Goal: Information Seeking & Learning: Compare options

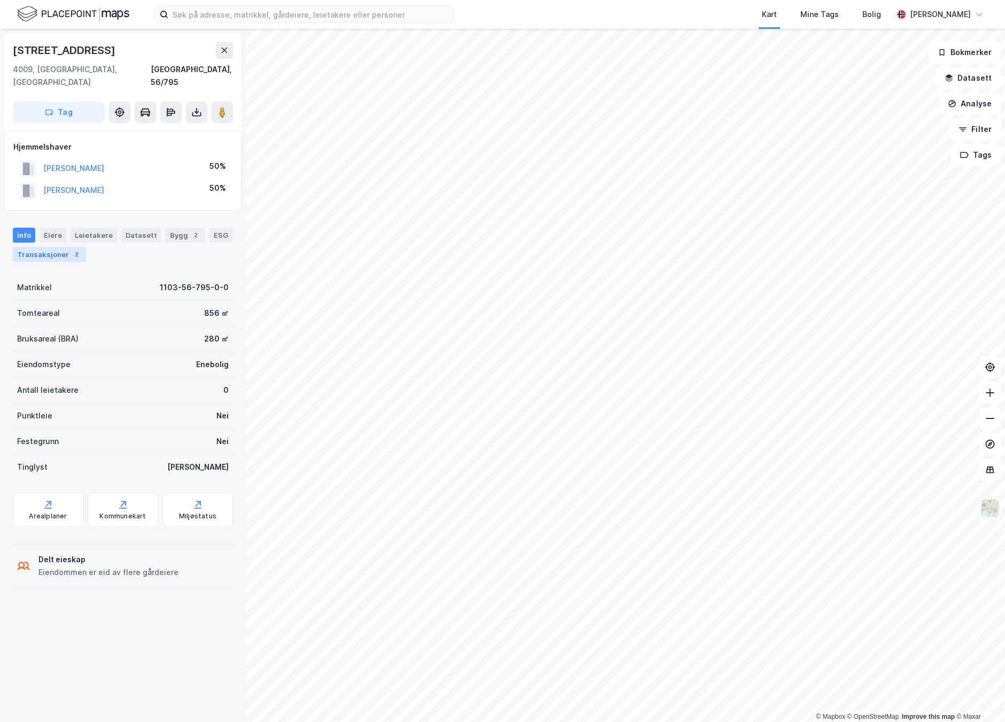
click at [73, 249] on div "2" at bounding box center [76, 254] width 11 height 11
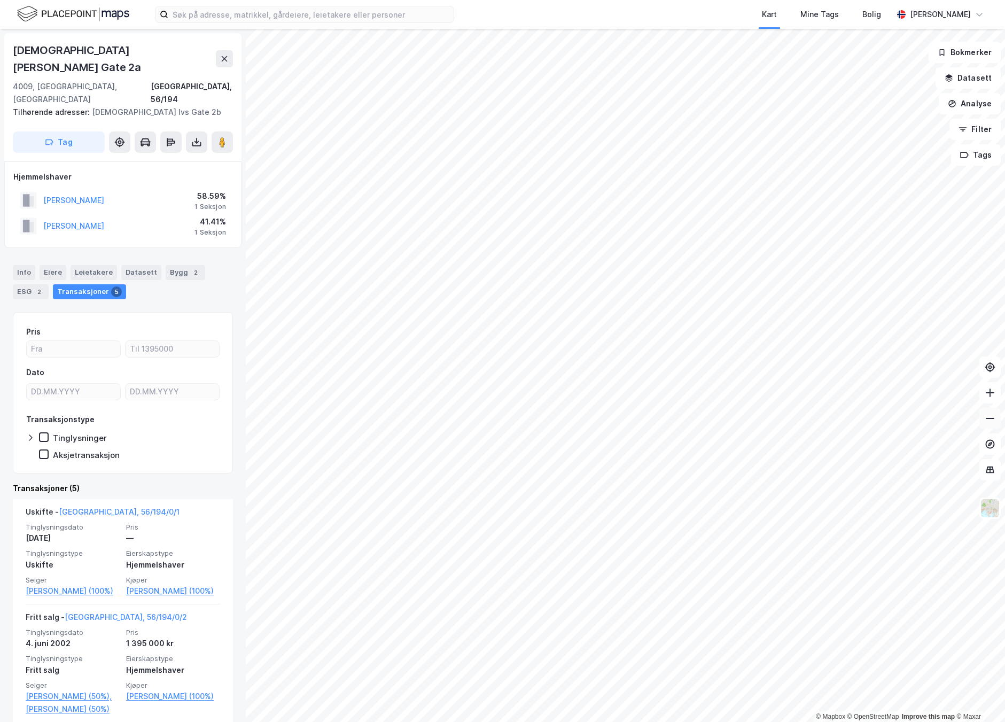
click at [989, 425] on div "© Mapbox © OpenStreetMap Improve this map © Maxar Christian [GEOGRAPHIC_DATA][S…" at bounding box center [502, 375] width 1005 height 693
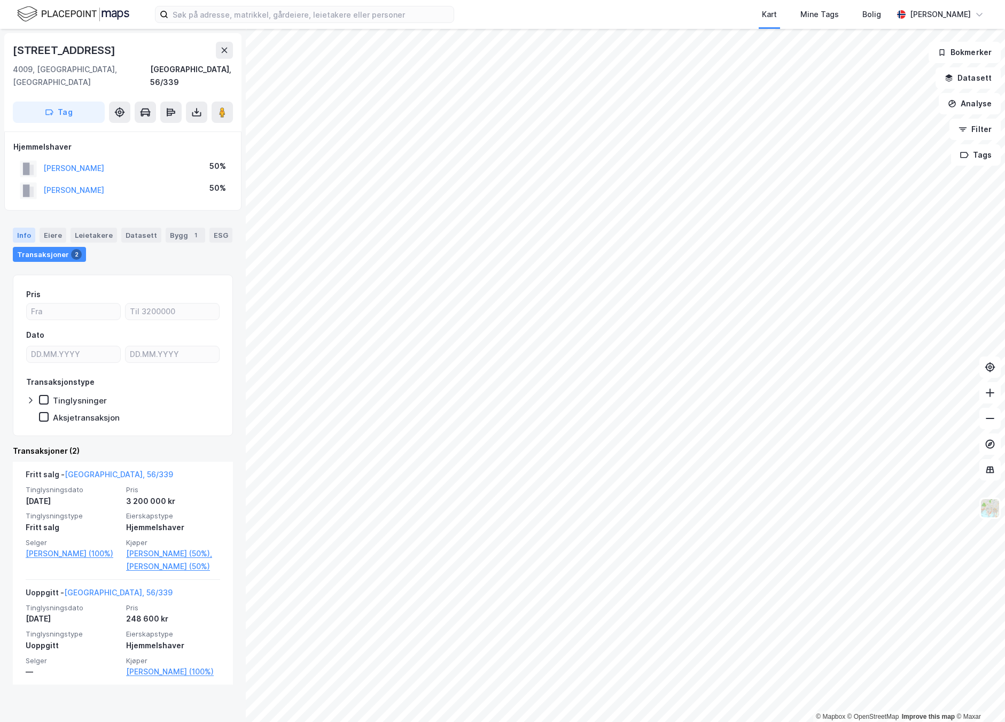
click at [15, 228] on div "Info" at bounding box center [24, 235] width 22 height 15
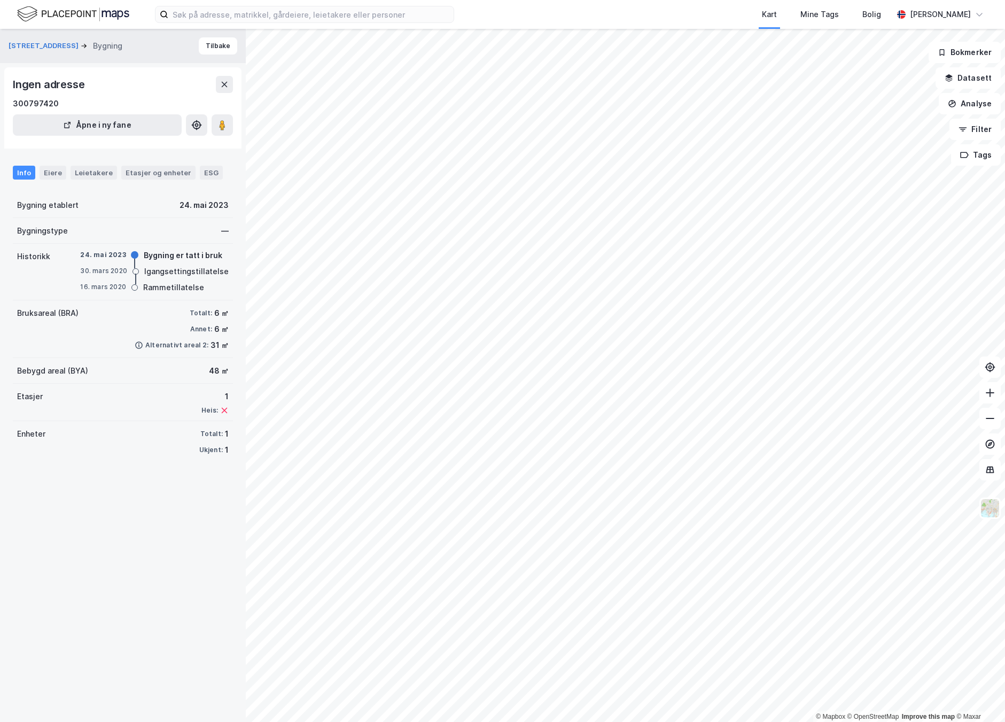
click at [13, 169] on div "Info" at bounding box center [24, 173] width 22 height 14
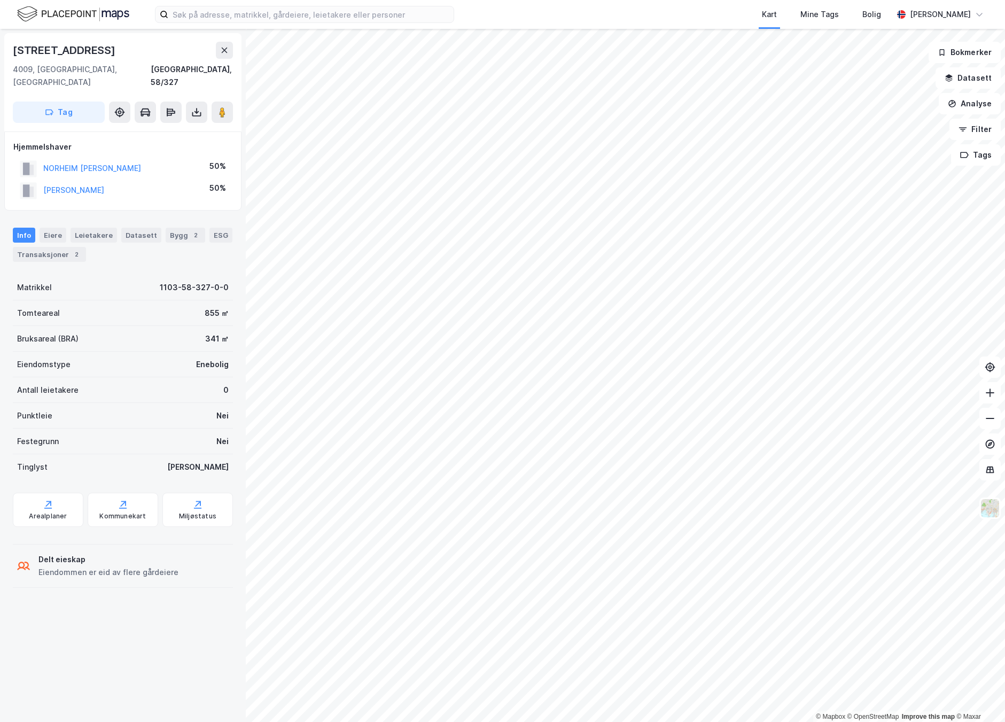
click at [1005, 169] on html "Kart Mine Tags Bolig [PERSON_NAME] © Mapbox © OpenStreetMap Improve this map © …" at bounding box center [502, 361] width 1005 height 722
click at [99, 247] on div "Transaksjoner 13" at bounding box center [89, 254] width 73 height 15
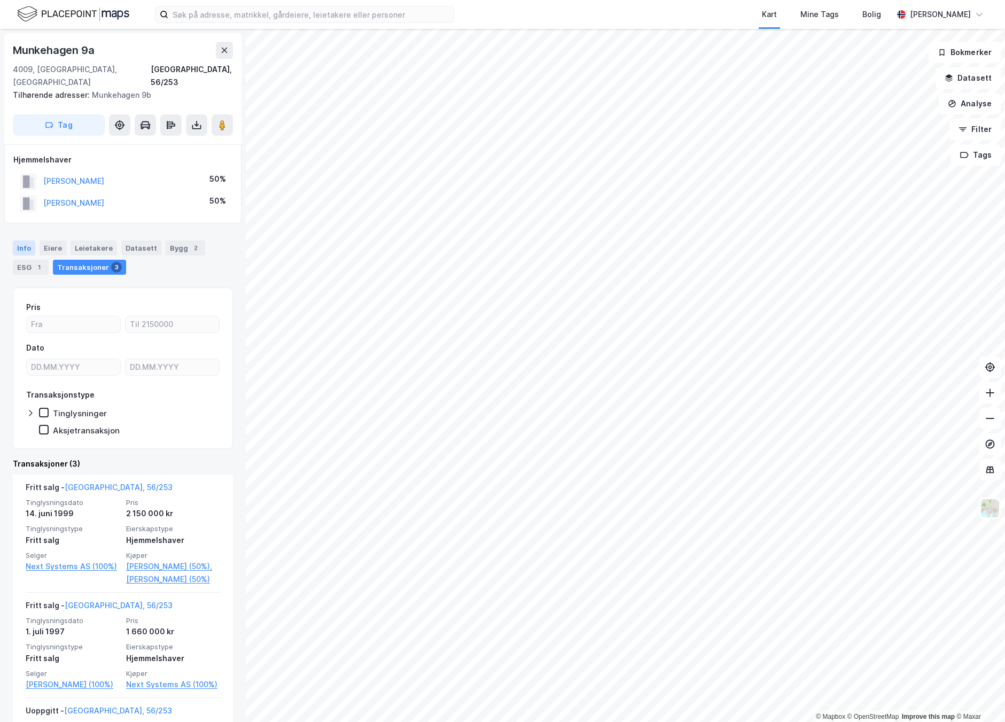
click at [19, 240] on div "Info" at bounding box center [24, 247] width 22 height 15
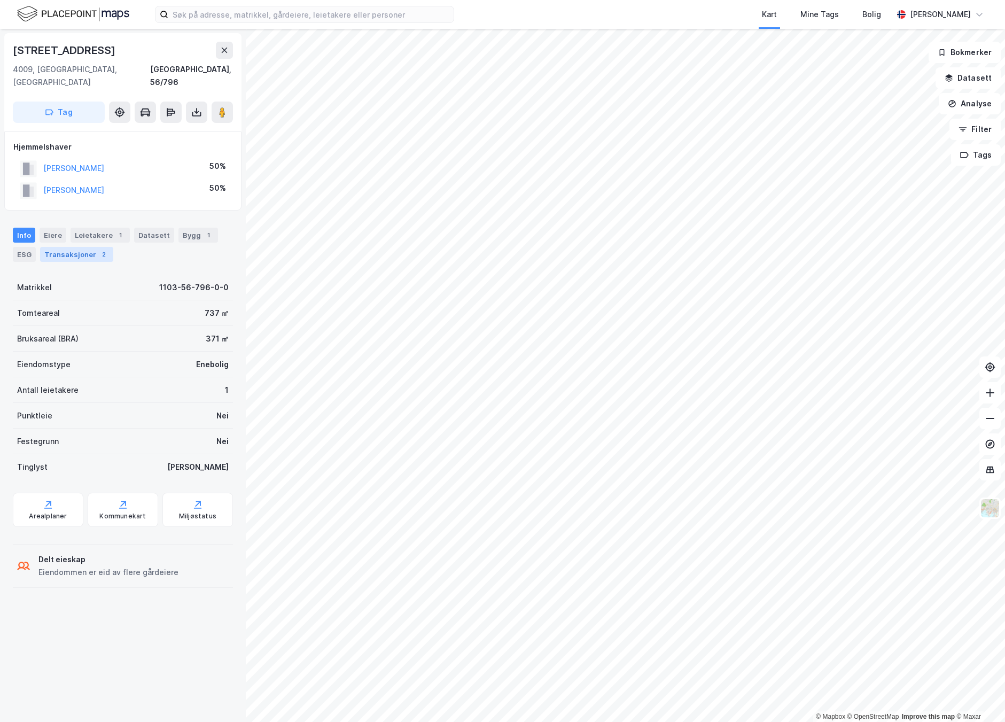
click at [88, 247] on div "Transaksjoner 2" at bounding box center [76, 254] width 73 height 15
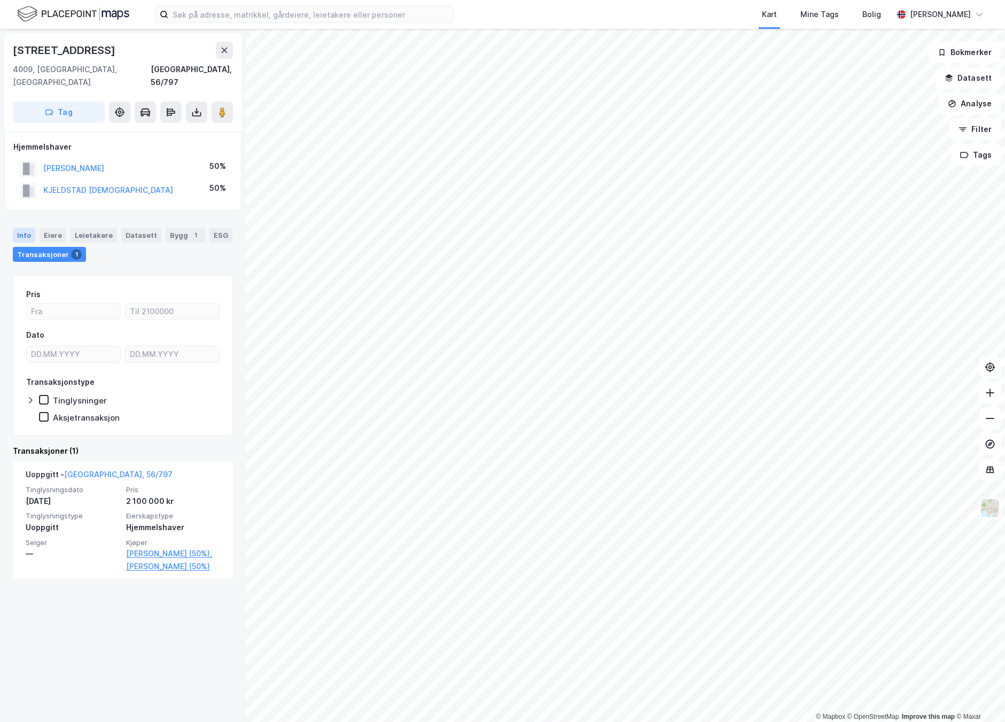
click at [27, 228] on div "Info" at bounding box center [24, 235] width 22 height 15
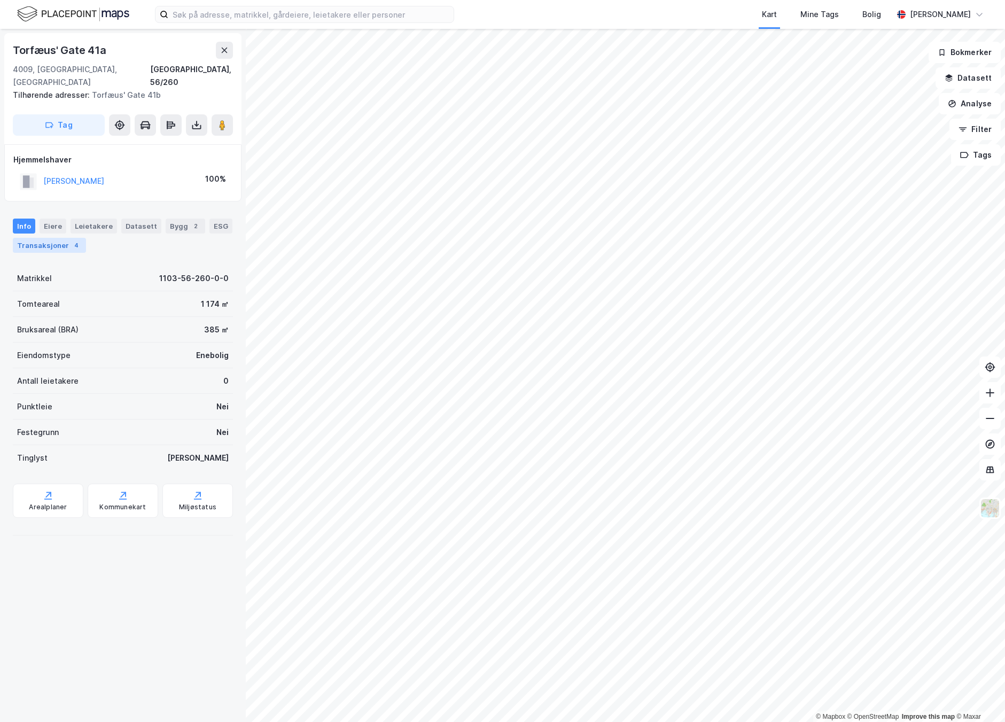
click at [63, 238] on div "Transaksjoner 4" at bounding box center [49, 245] width 73 height 15
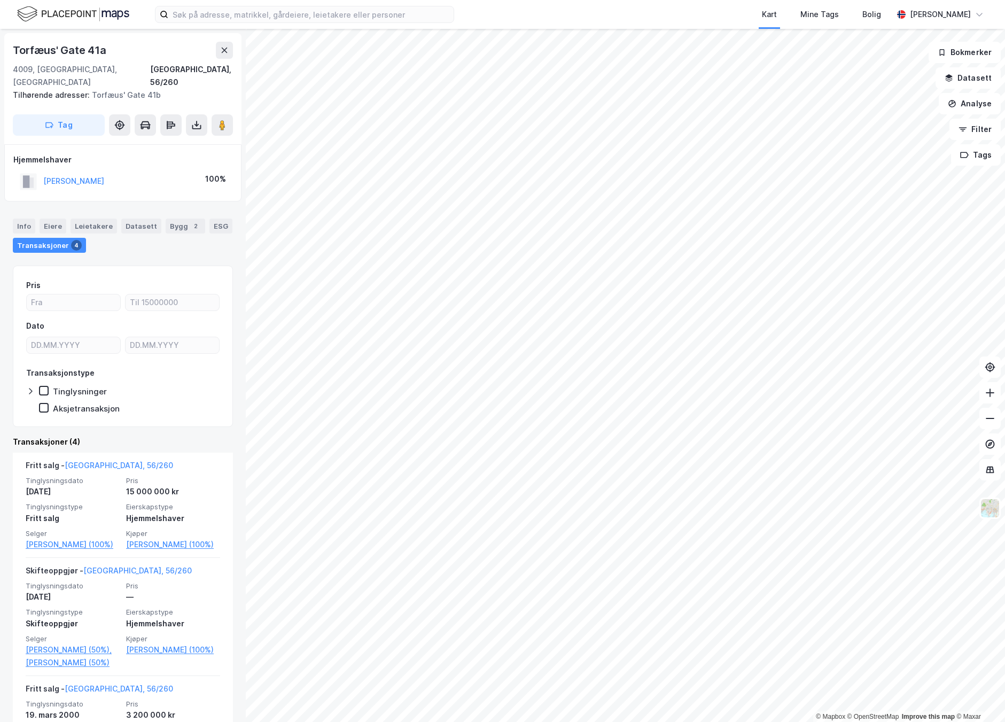
click at [63, 238] on div "Transaksjoner 4" at bounding box center [49, 245] width 73 height 15
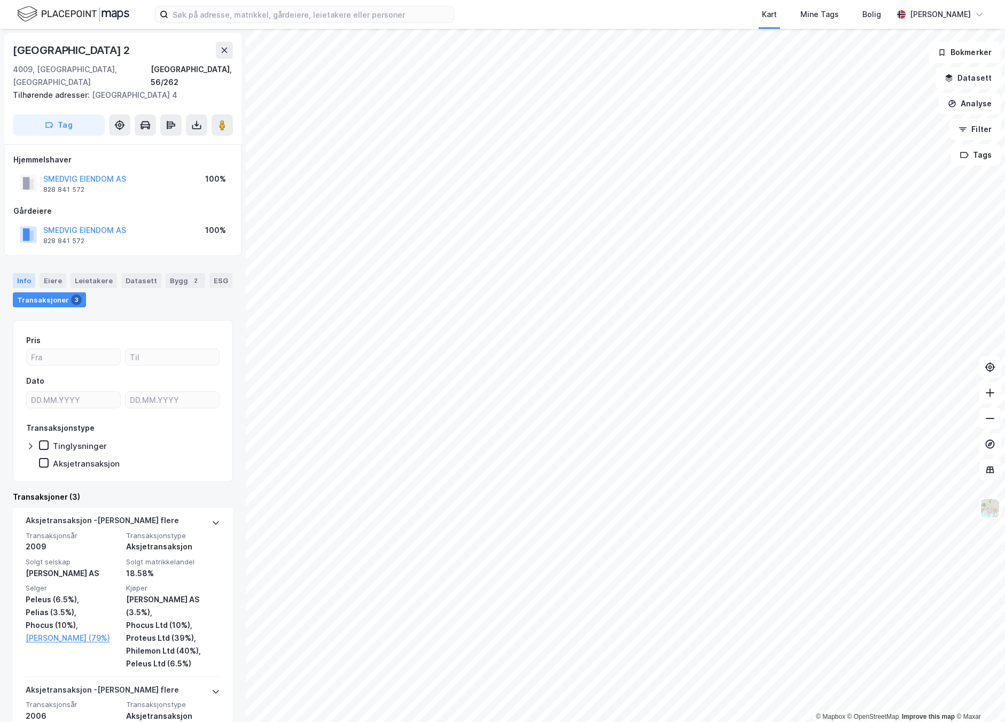
click at [26, 273] on div "Info" at bounding box center [24, 280] width 22 height 15
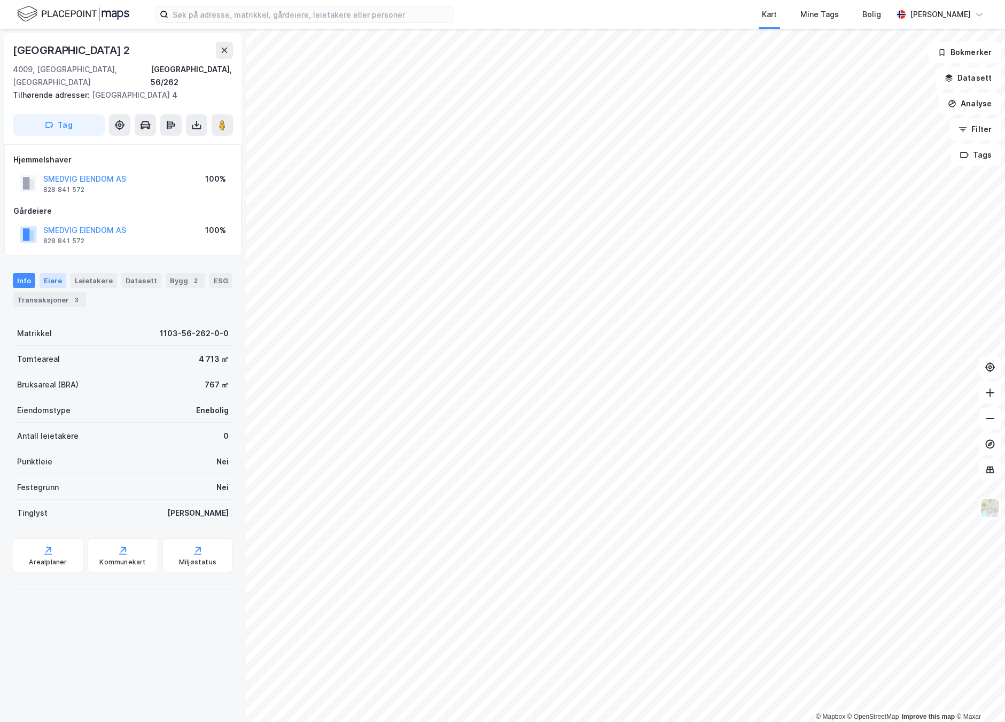
click at [55, 273] on div "Eiere" at bounding box center [53, 280] width 27 height 15
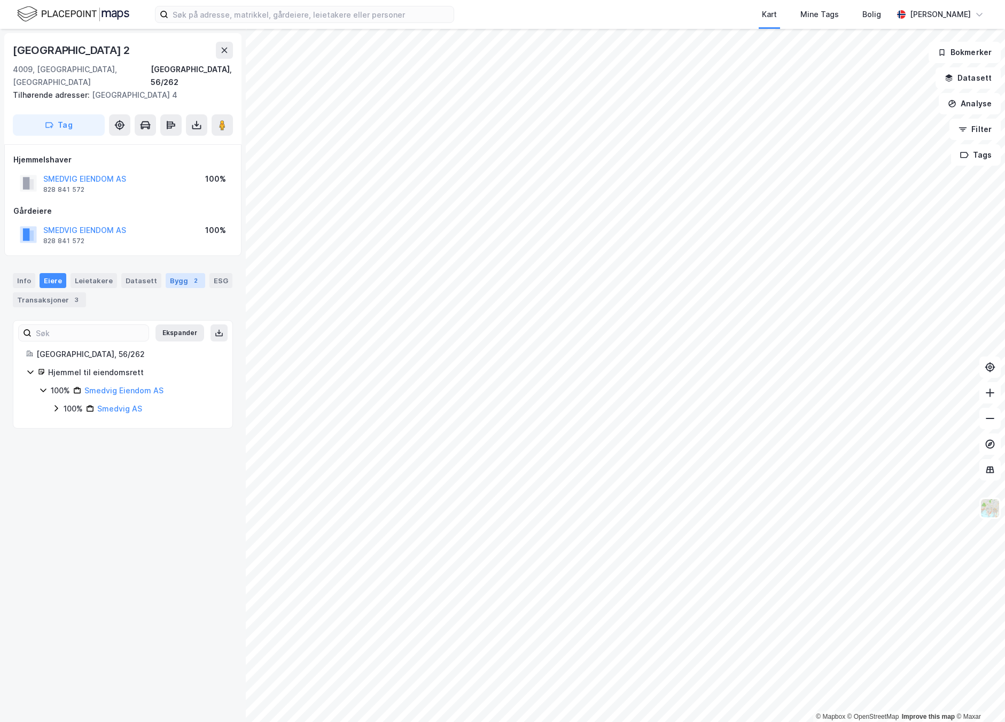
click at [180, 273] on div "Bygg 2" at bounding box center [186, 280] width 40 height 15
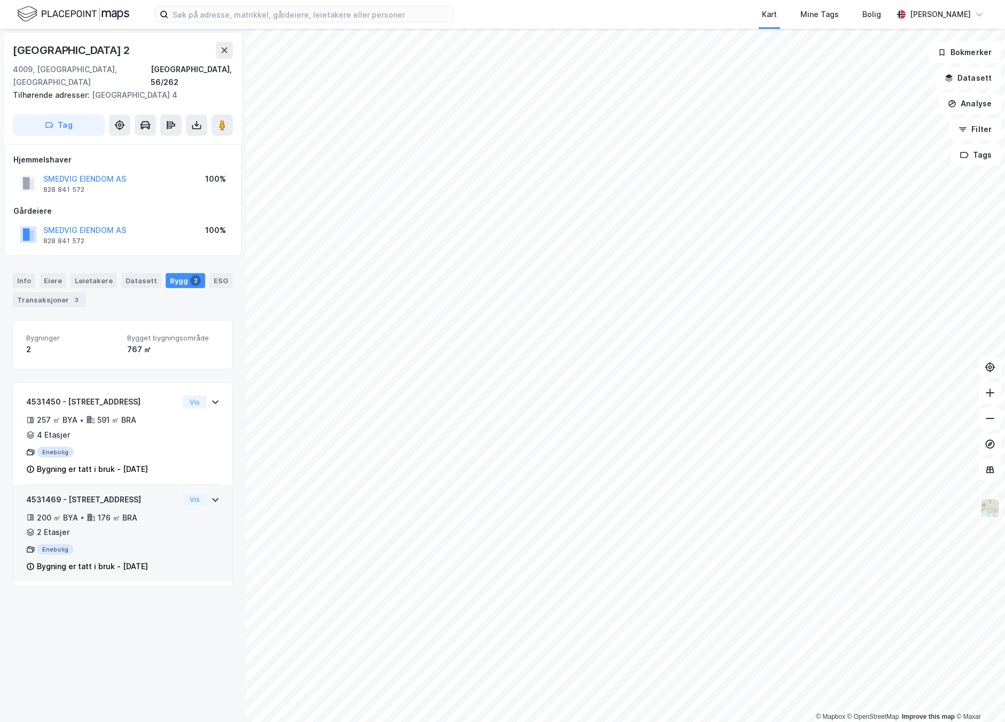
click at [114, 511] on div "176 ㎡ BRA" at bounding box center [118, 517] width 40 height 13
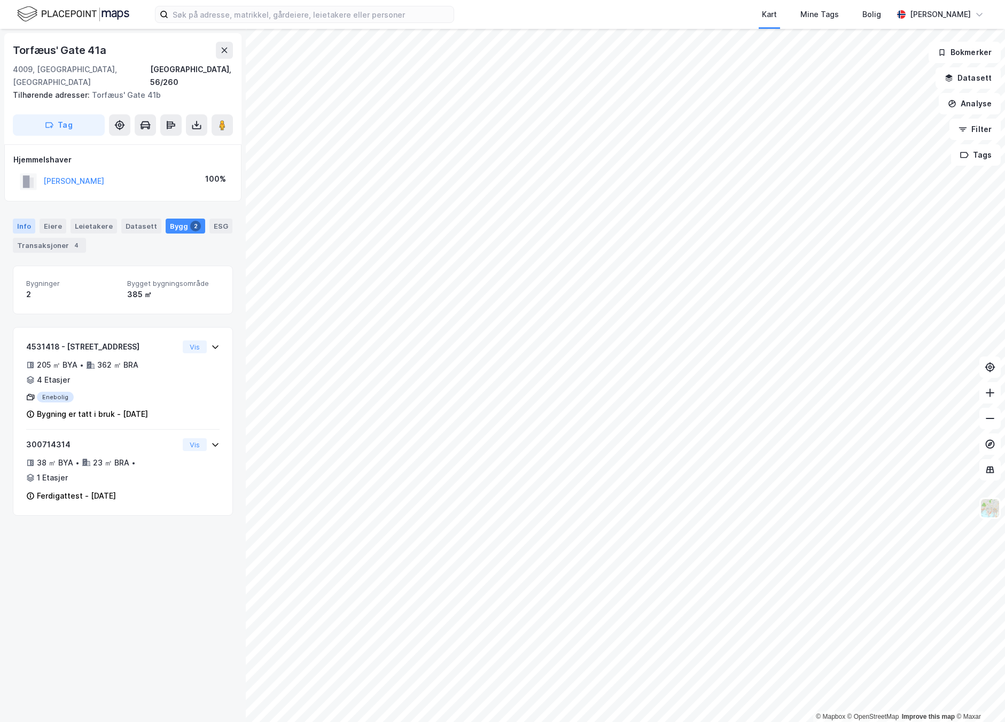
click at [22, 219] on div "Info" at bounding box center [24, 226] width 22 height 15
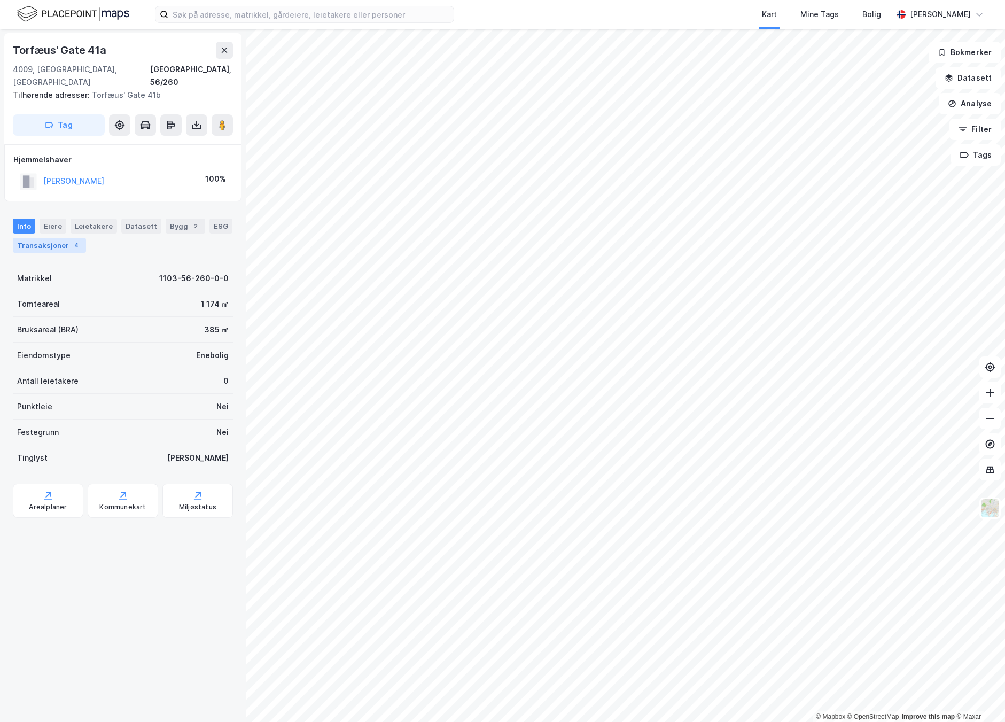
click at [65, 238] on div "Transaksjoner 4" at bounding box center [49, 245] width 73 height 15
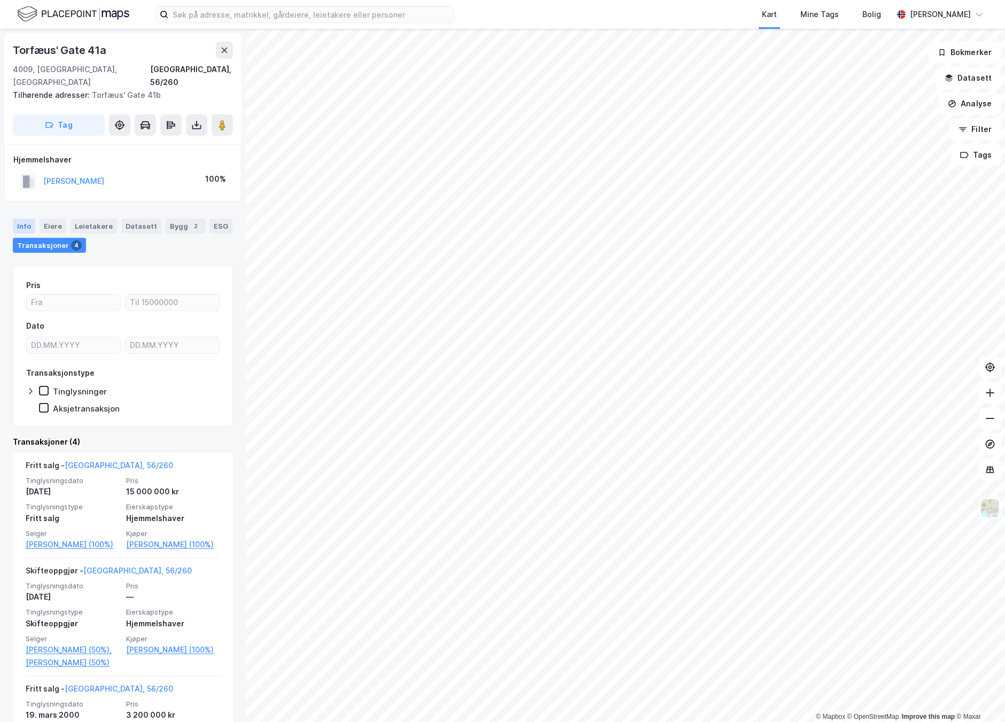
click at [20, 219] on div "Info" at bounding box center [24, 226] width 22 height 15
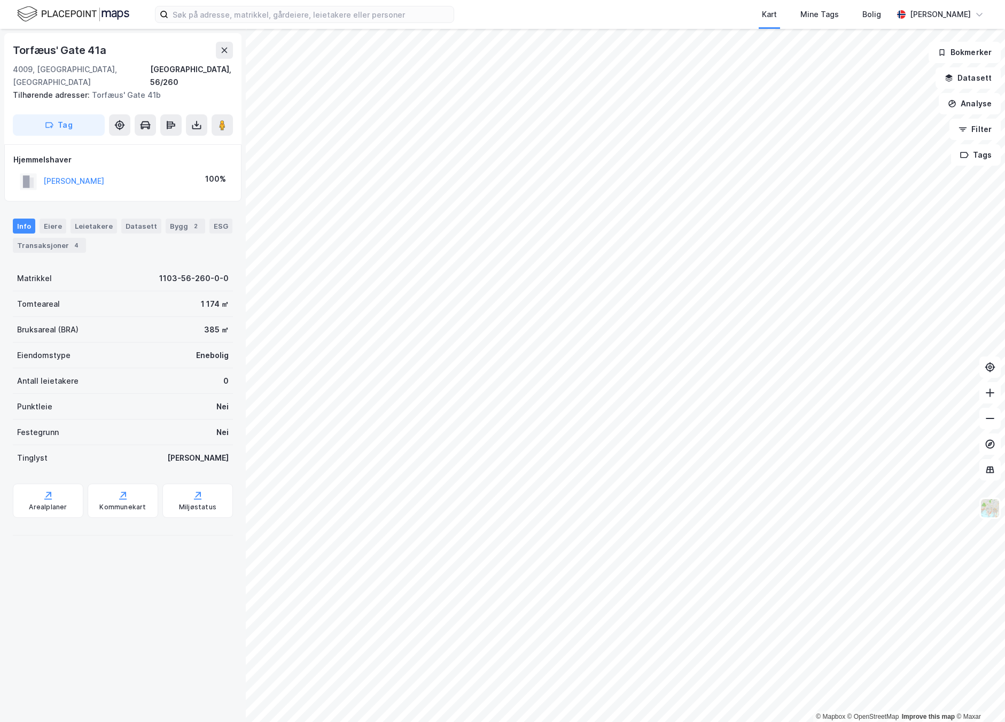
click at [1005, 381] on html "Kart Mine Tags Bolig [PERSON_NAME] © Mapbox © OpenStreetMap Improve this map © …" at bounding box center [502, 361] width 1005 height 722
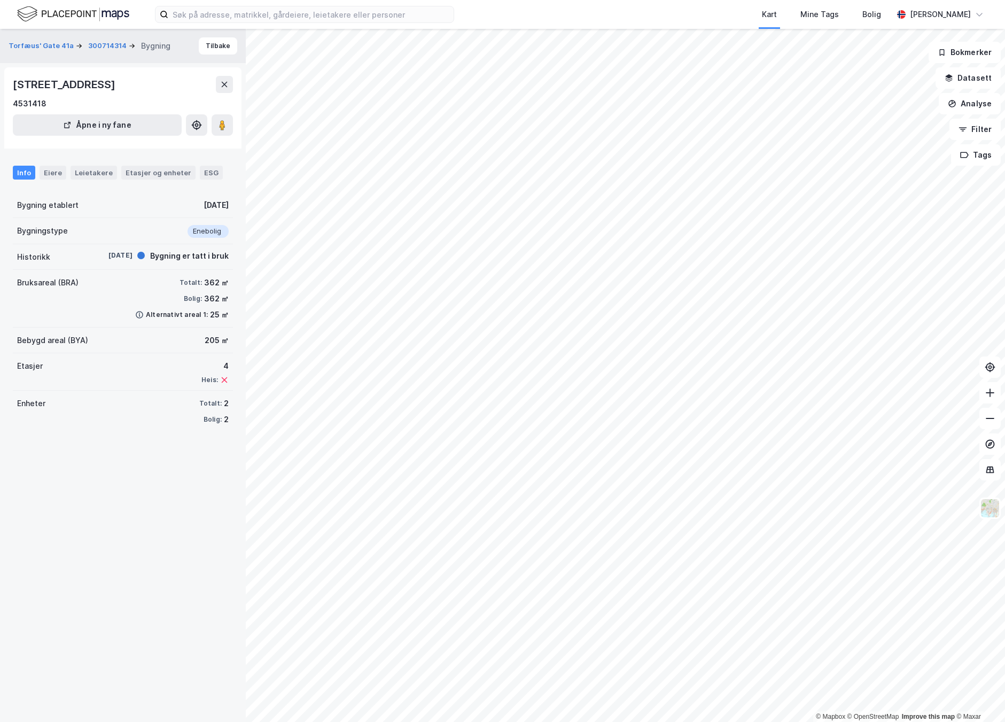
click at [24, 173] on div "Info" at bounding box center [24, 173] width 22 height 14
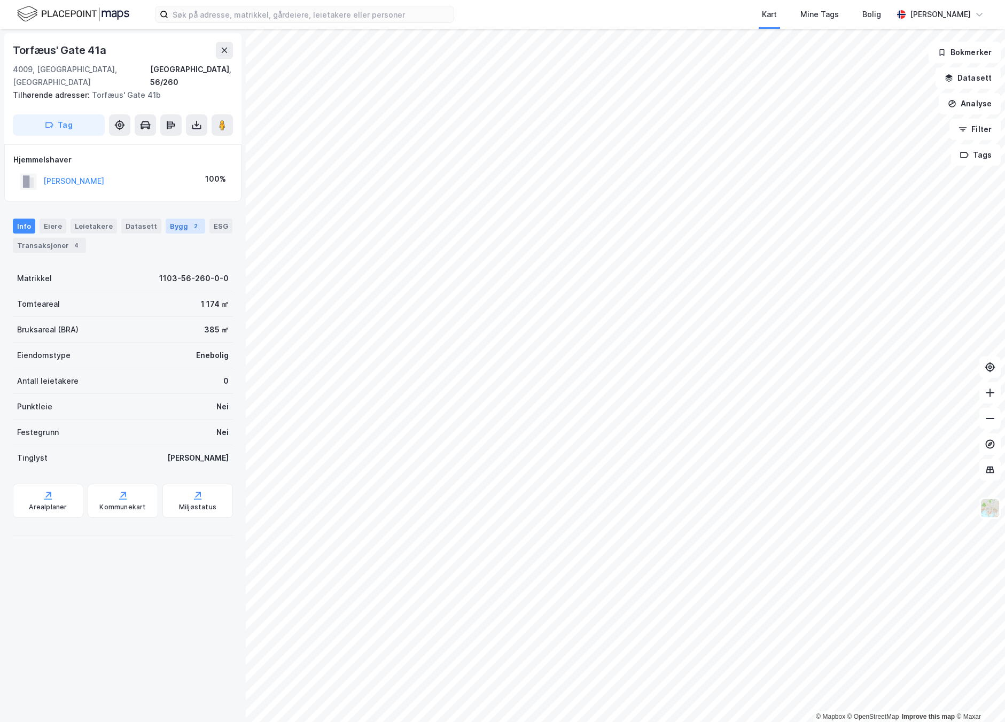
click at [176, 219] on div "Bygg 2" at bounding box center [186, 226] width 40 height 15
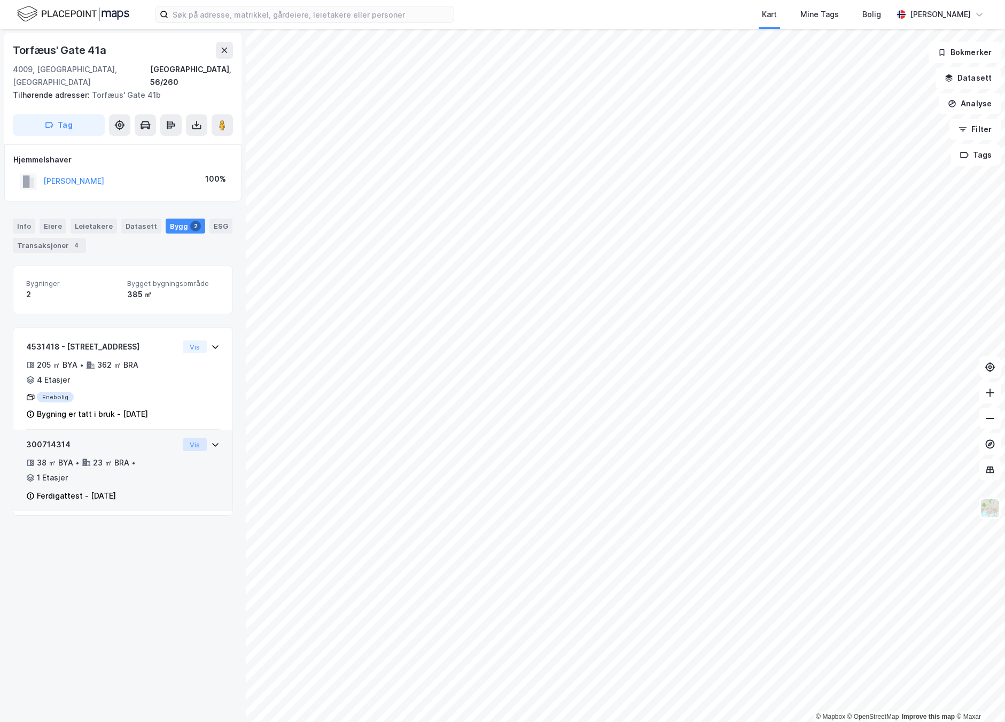
click at [187, 438] on button "Vis" at bounding box center [195, 444] width 24 height 13
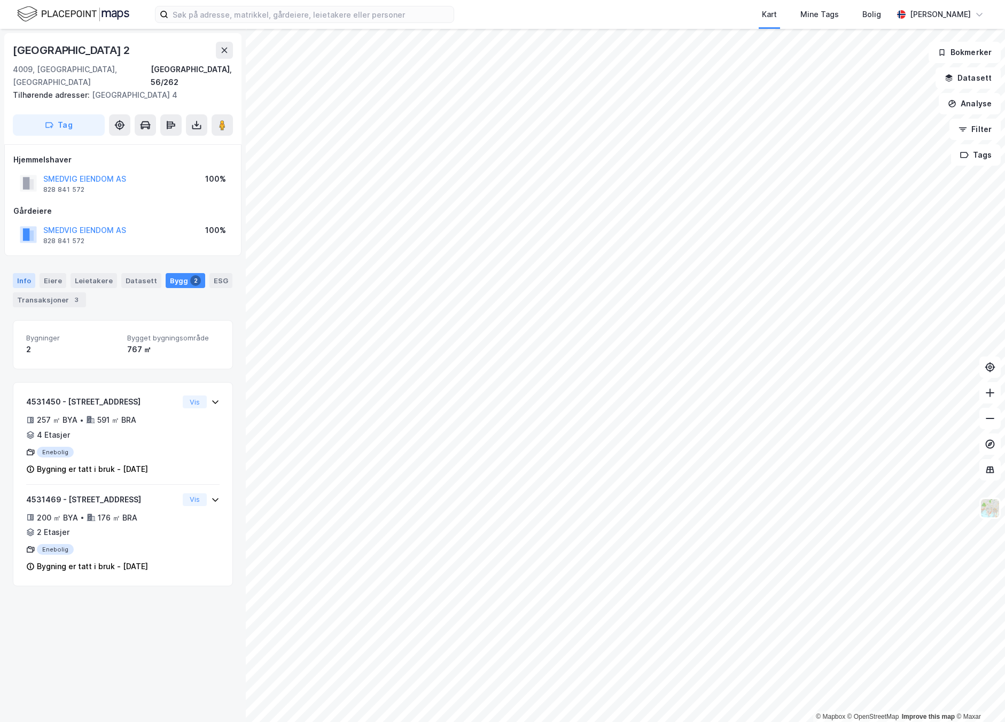
click at [33, 273] on div "Info" at bounding box center [24, 280] width 22 height 15
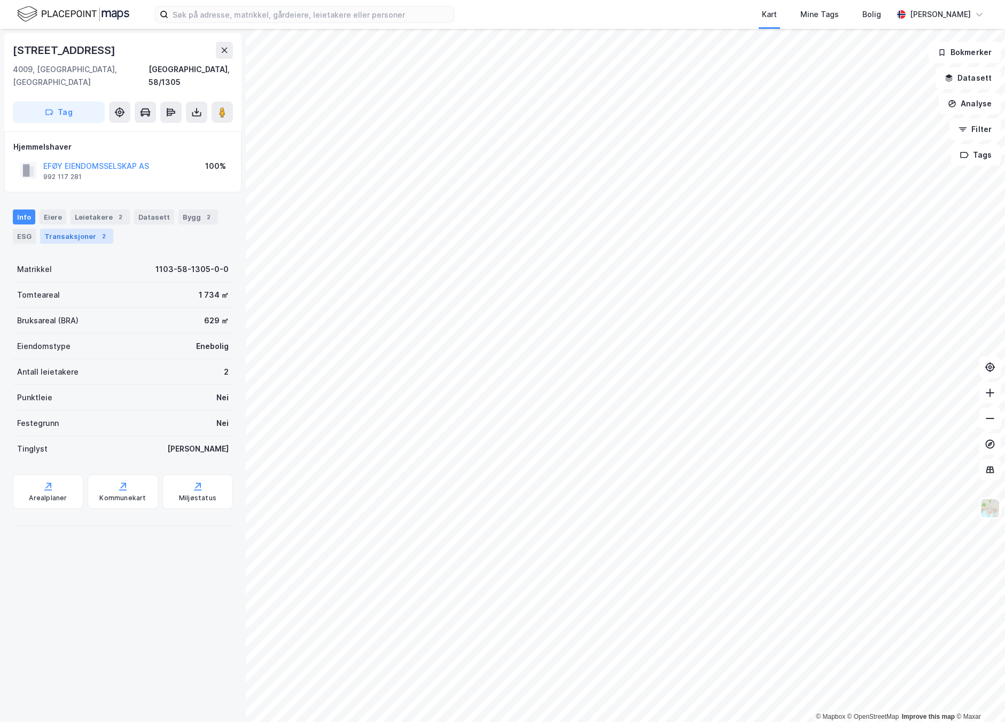
click at [80, 229] on div "Transaksjoner 2" at bounding box center [76, 236] width 73 height 15
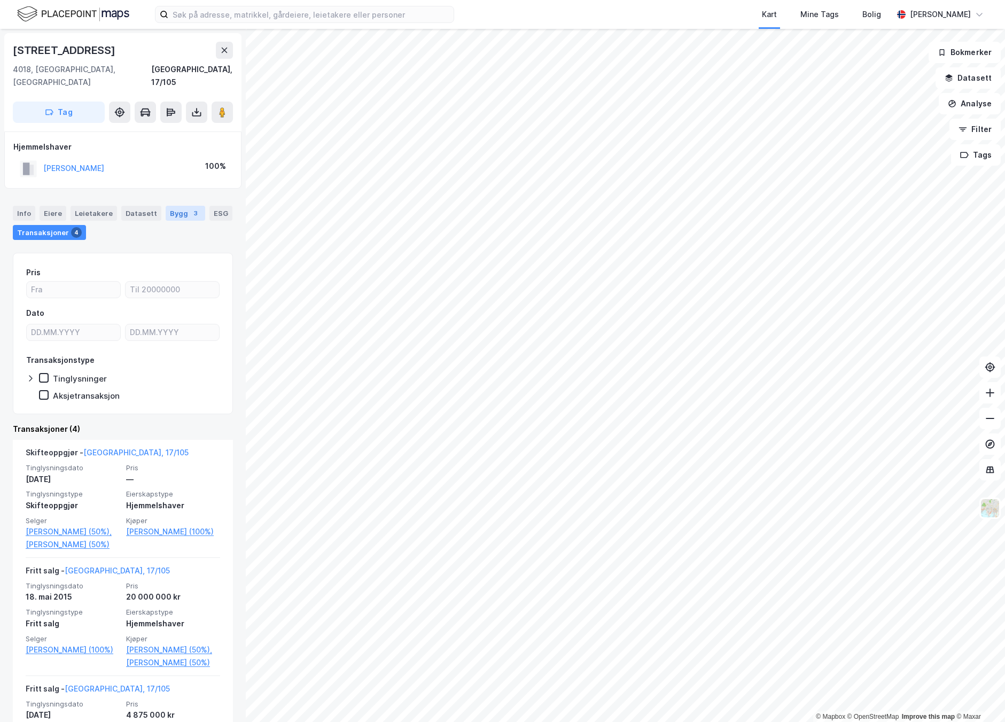
click at [190, 208] on div "3" at bounding box center [195, 213] width 11 height 11
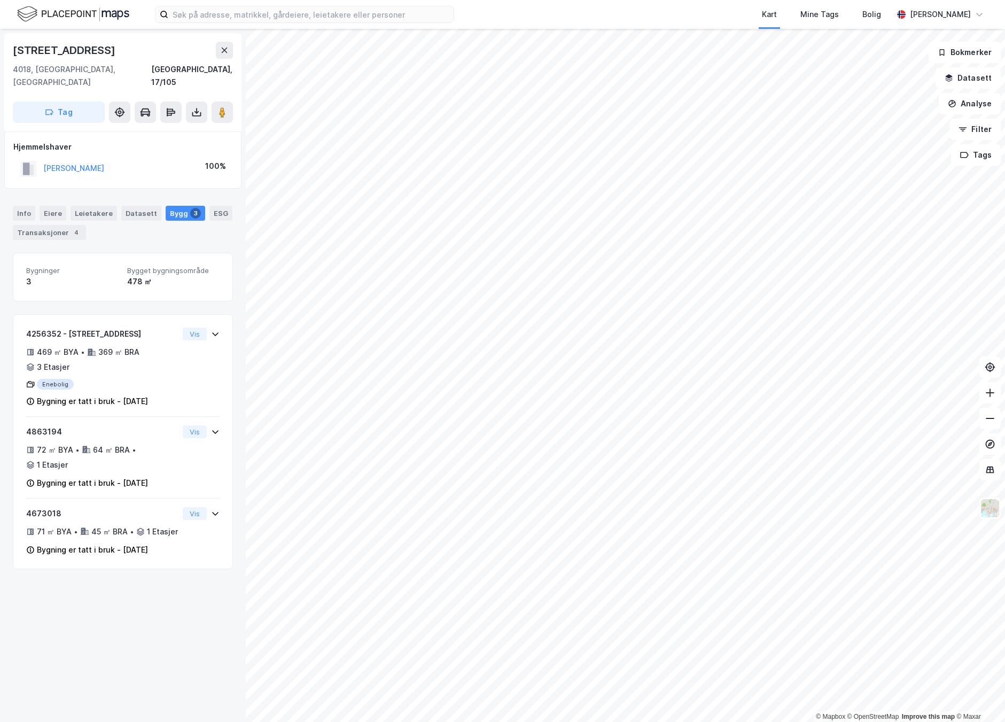
click at [190, 208] on div "3" at bounding box center [195, 213] width 11 height 11
click at [40, 225] on div "Transaksjoner 4" at bounding box center [49, 232] width 73 height 15
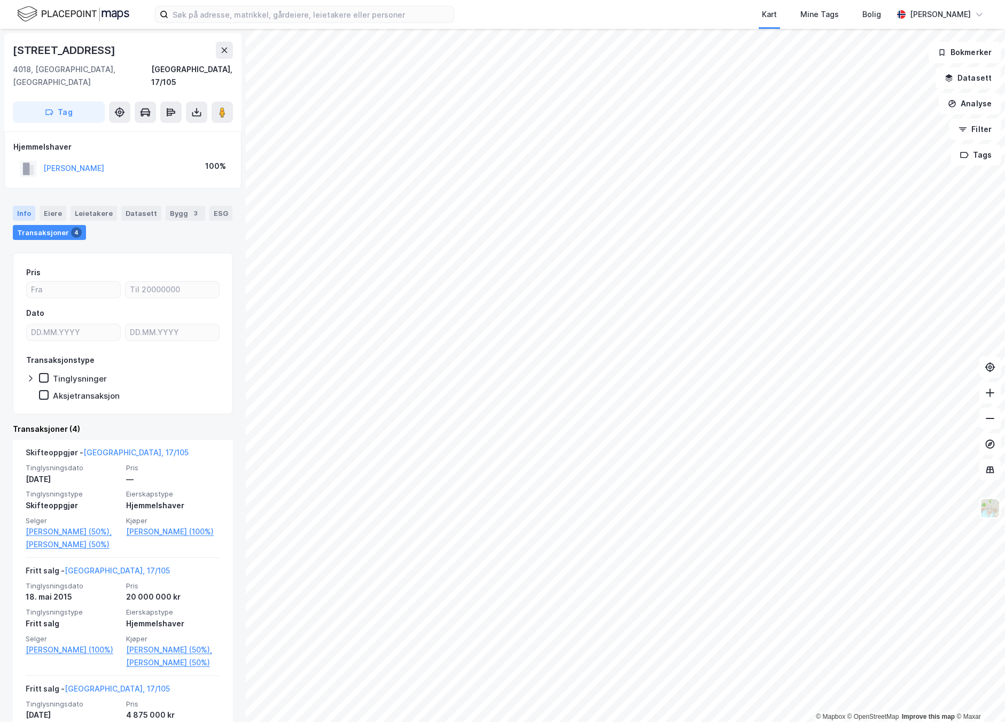
click at [25, 206] on div "Info" at bounding box center [24, 213] width 22 height 15
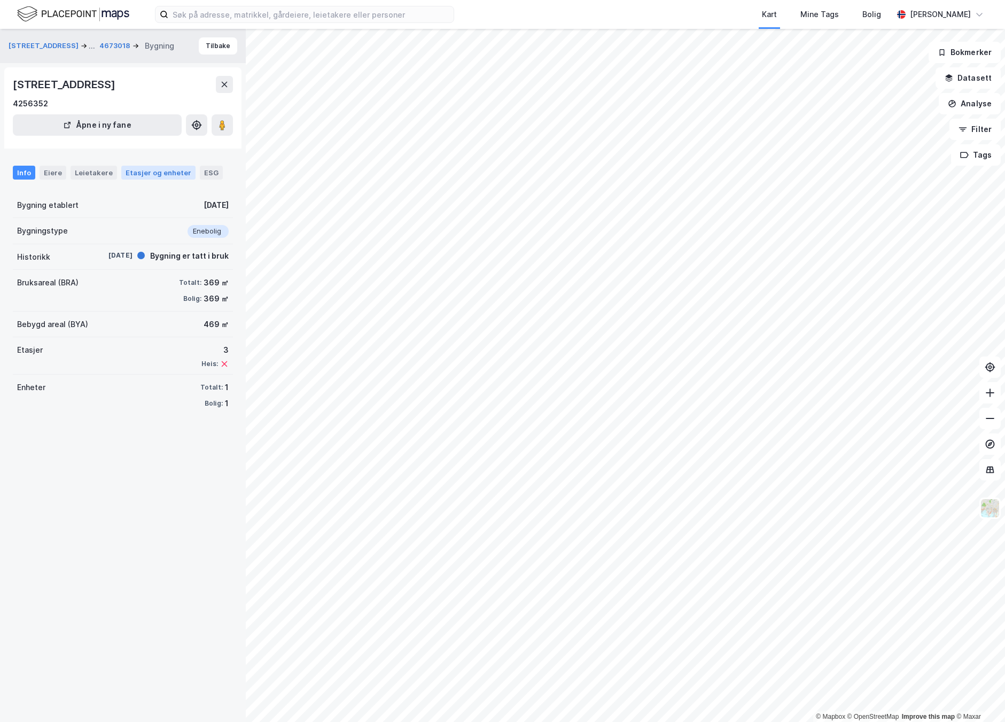
click at [148, 168] on div "Etasjer og enheter" at bounding box center [159, 173] width 66 height 10
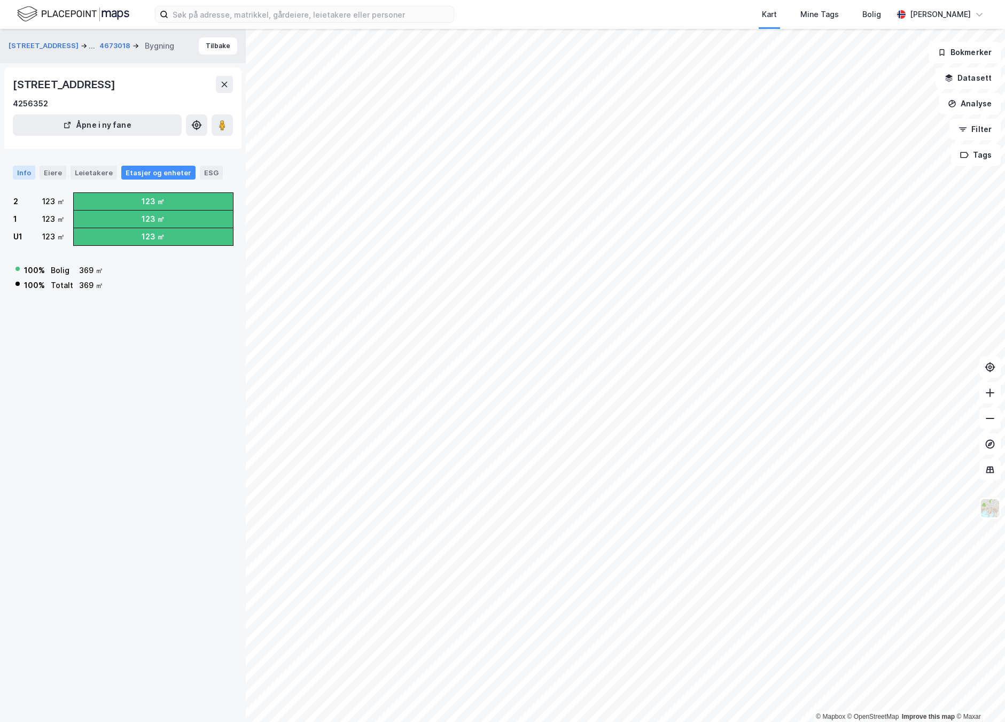
click at [17, 171] on div "Info" at bounding box center [24, 173] width 22 height 14
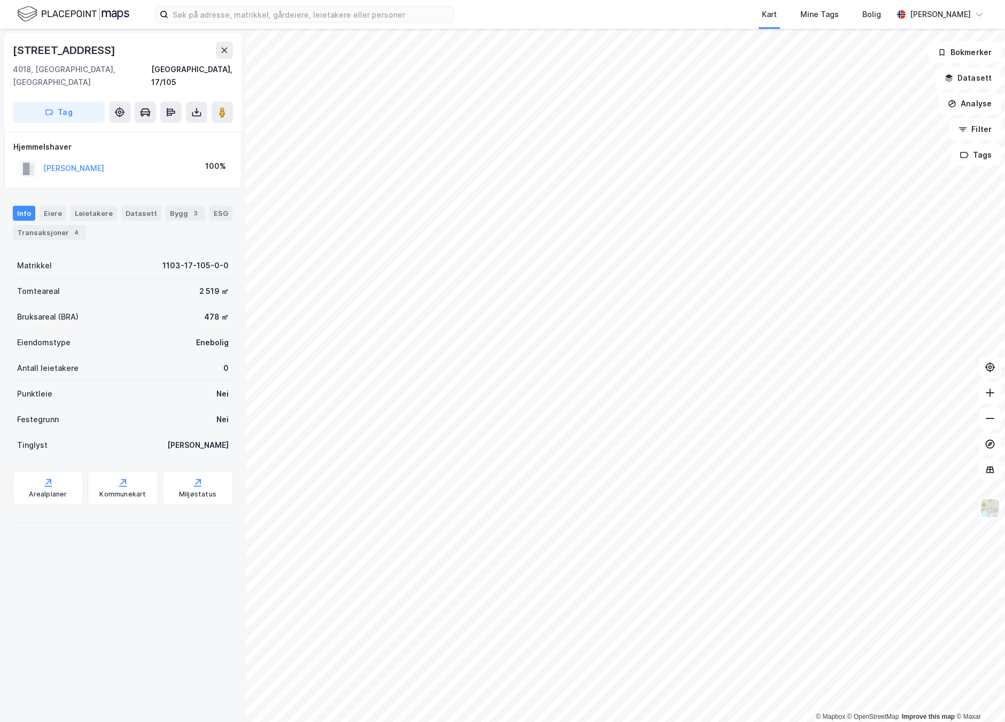
click at [600, 7] on div "Kart Mine Tags Bolig [PERSON_NAME] © Mapbox © OpenStreetMap Improve this map © …" at bounding box center [502, 361] width 1005 height 722
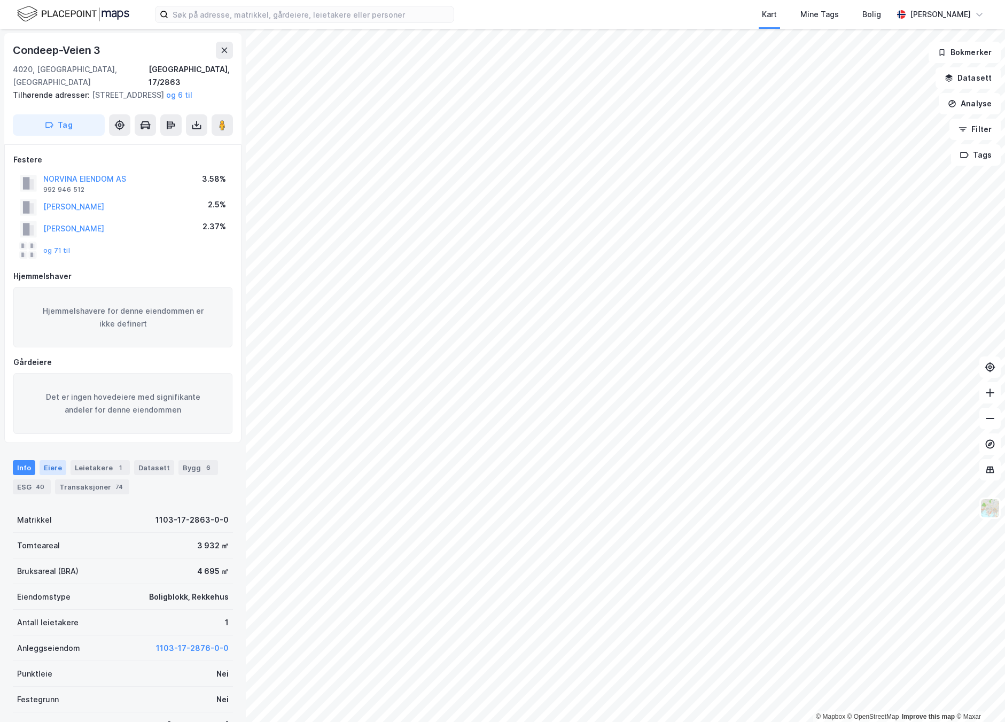
click at [58, 466] on div "Eiere" at bounding box center [53, 467] width 27 height 15
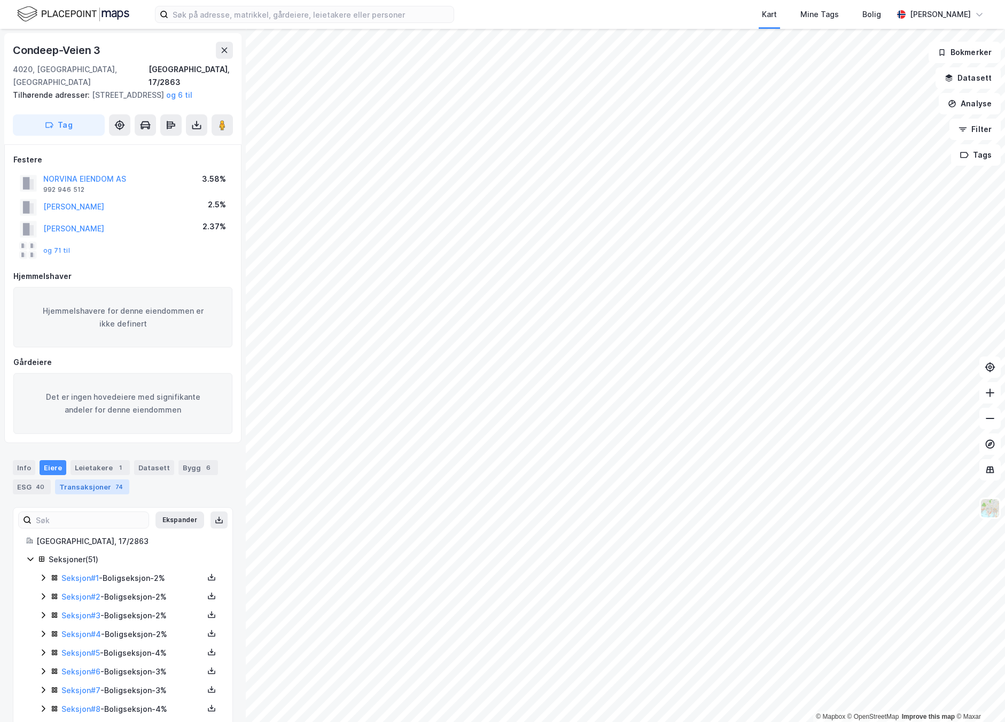
click at [100, 482] on div "Transaksjoner 74" at bounding box center [92, 486] width 74 height 15
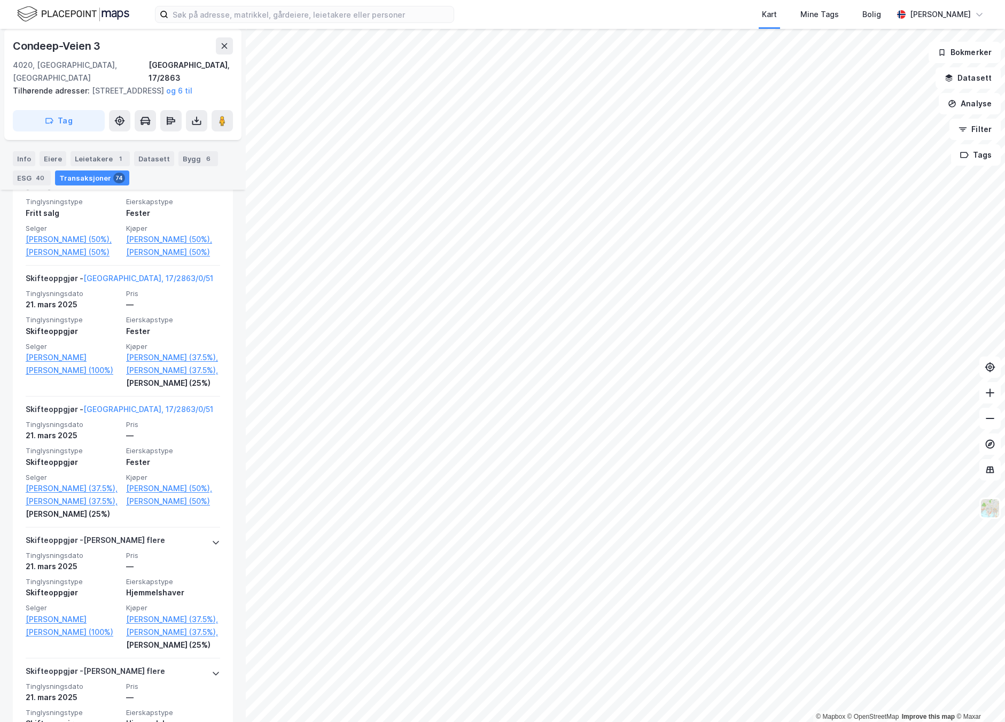
scroll to position [946, 0]
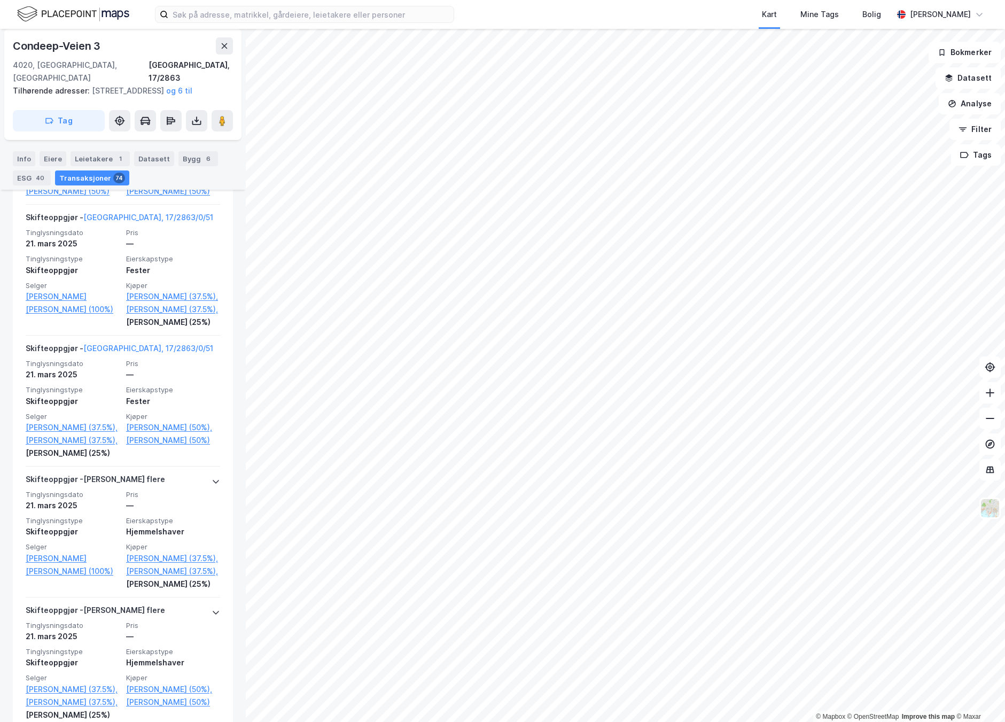
scroll to position [790, 0]
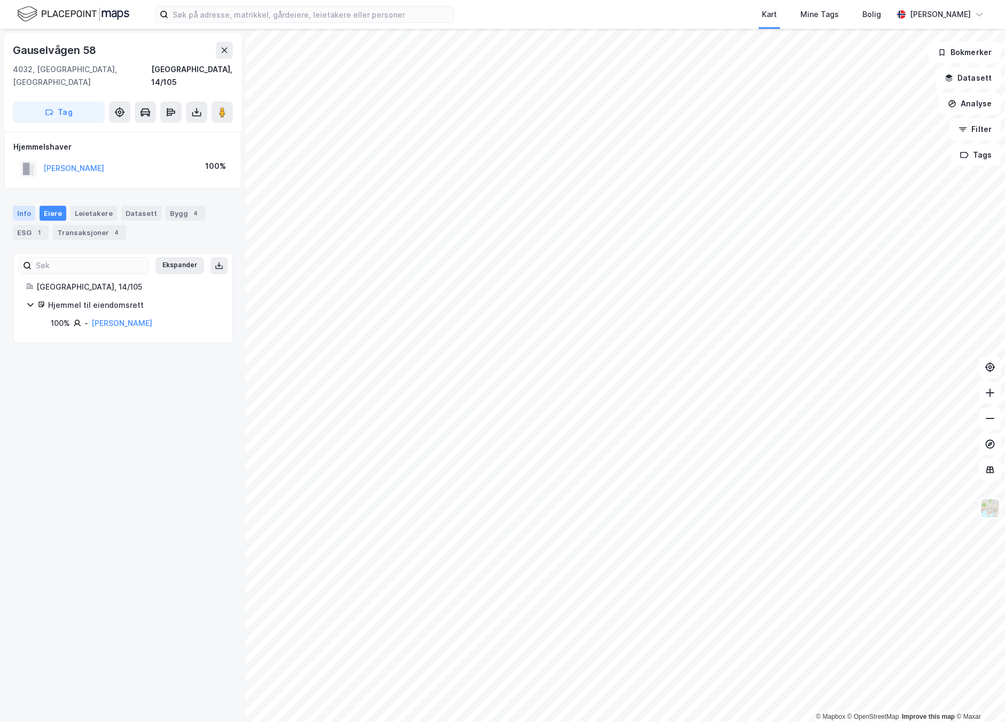
click at [20, 206] on div "Info" at bounding box center [24, 213] width 22 height 15
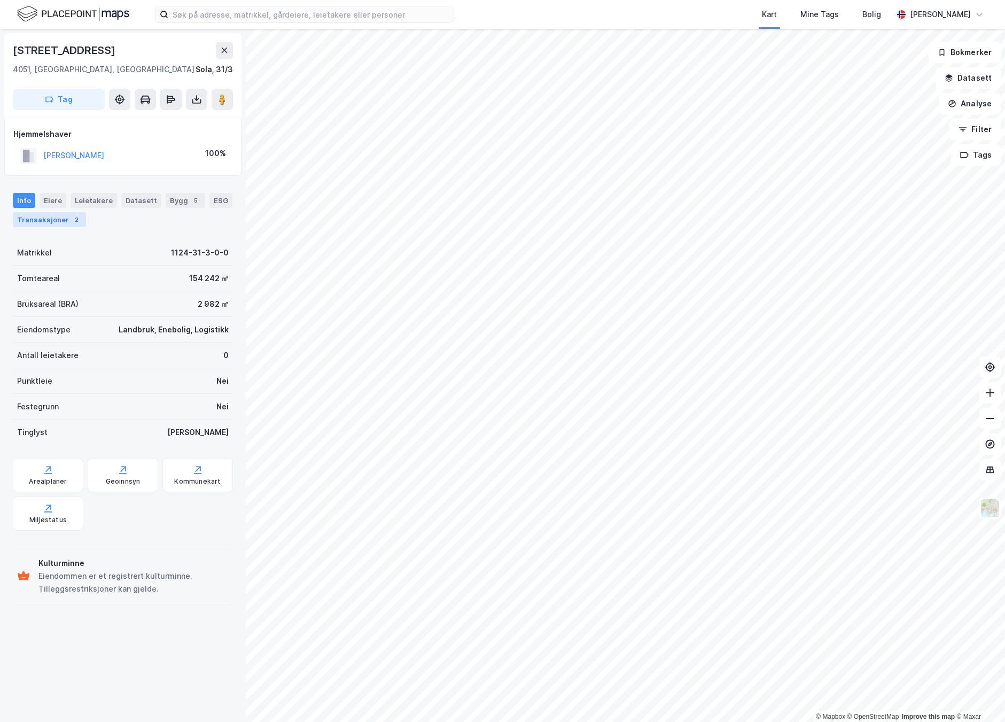
click at [50, 212] on div "Transaksjoner 2" at bounding box center [49, 219] width 73 height 15
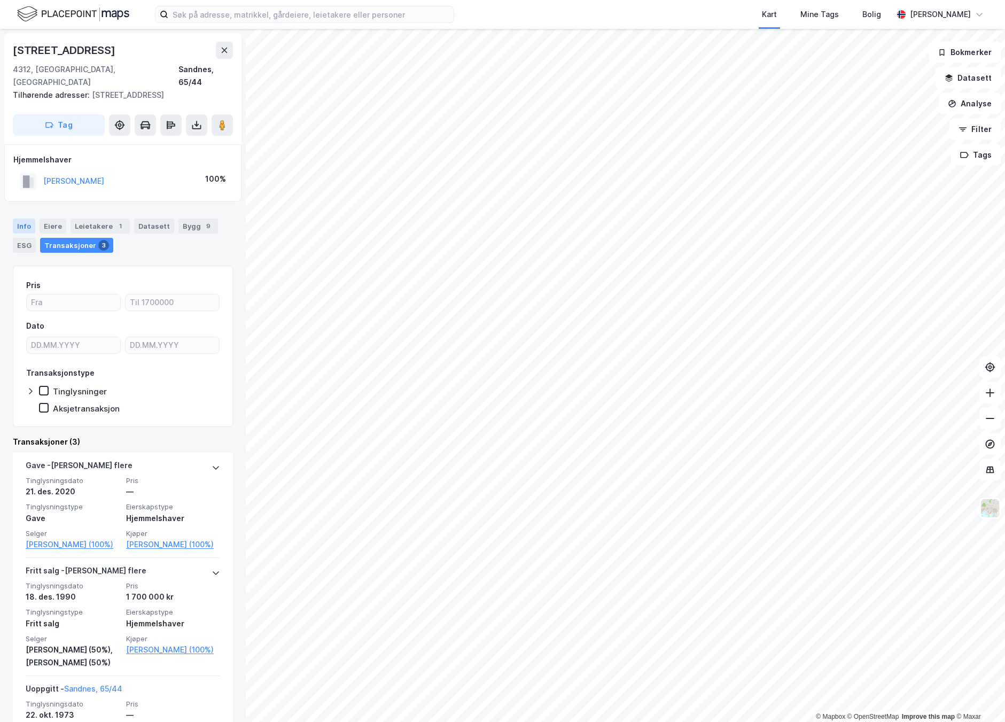
click at [19, 219] on div "Info" at bounding box center [24, 226] width 22 height 15
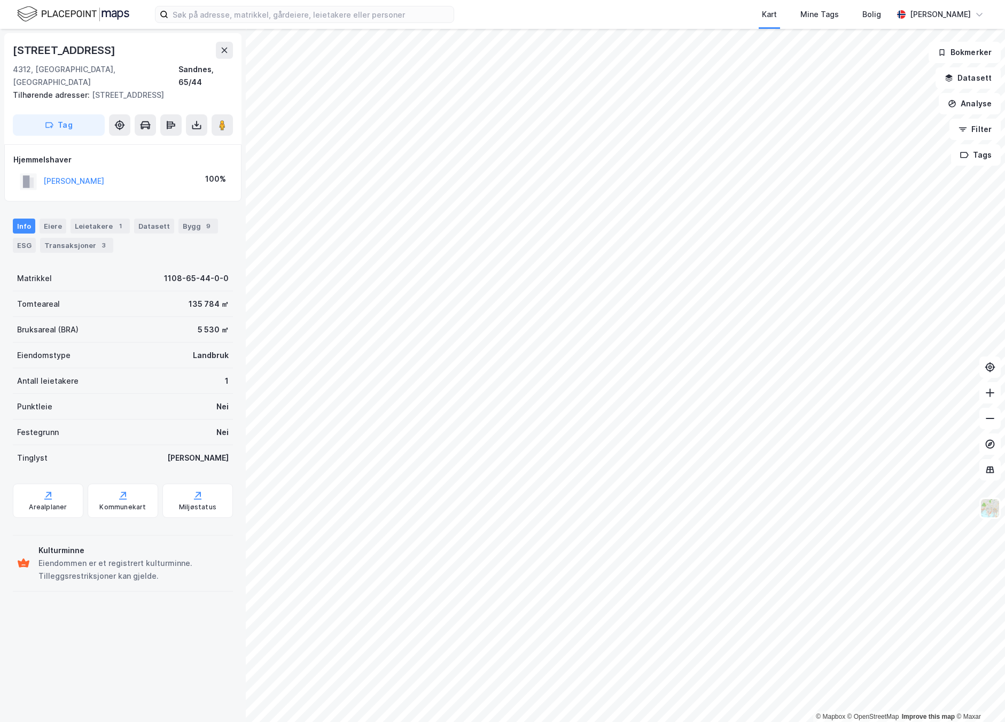
click at [1005, 213] on html "Kart Mine Tags Bolig [PERSON_NAME] © Mapbox © OpenStreetMap Improve this map © …" at bounding box center [502, 361] width 1005 height 722
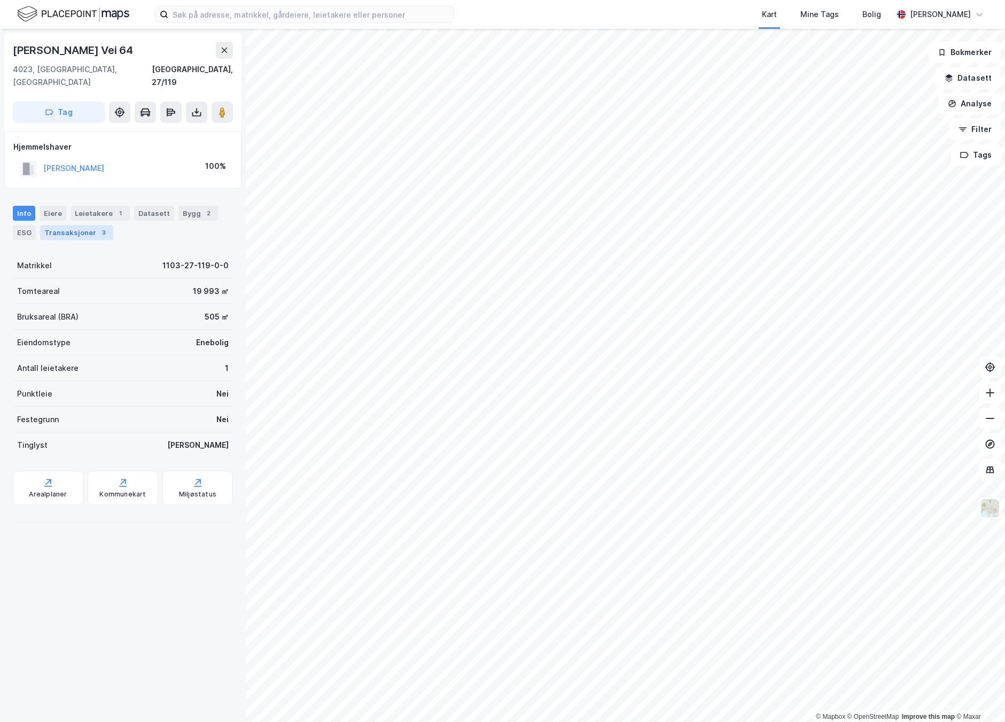
click at [98, 227] on div "3" at bounding box center [103, 232] width 11 height 11
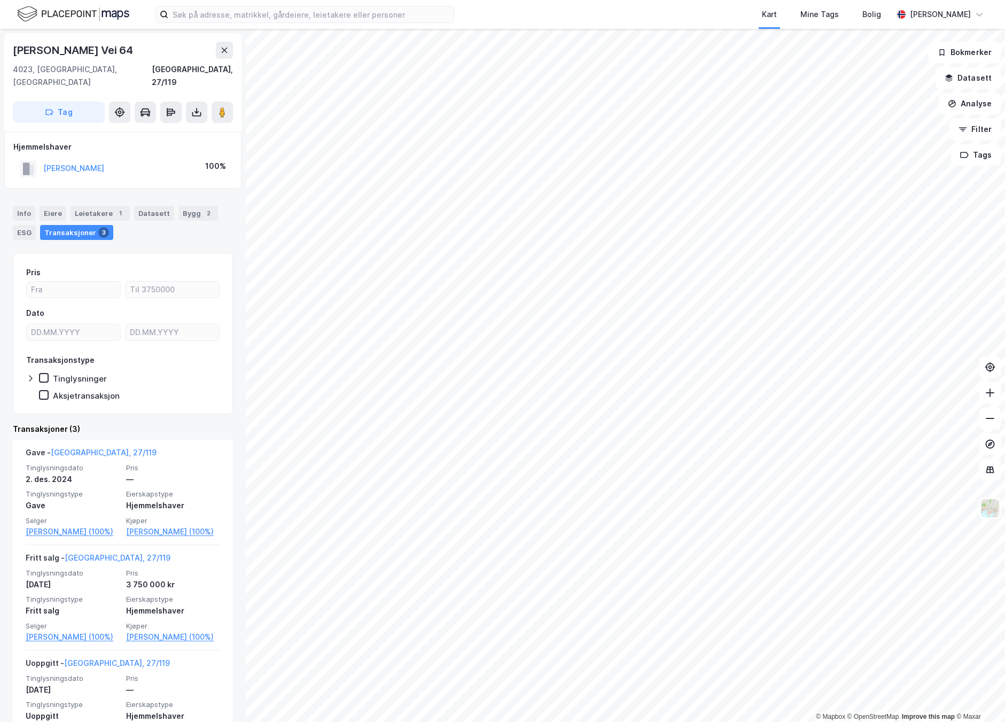
click at [1005, 325] on html "Kart Mine Tags Bolig [PERSON_NAME] © Mapbox © OpenStreetMap Improve this map © …" at bounding box center [502, 361] width 1005 height 722
click at [476, 721] on html "Kart Mine Tags Bolig [PERSON_NAME] © Mapbox © OpenStreetMap Improve this map © …" at bounding box center [502, 361] width 1005 height 722
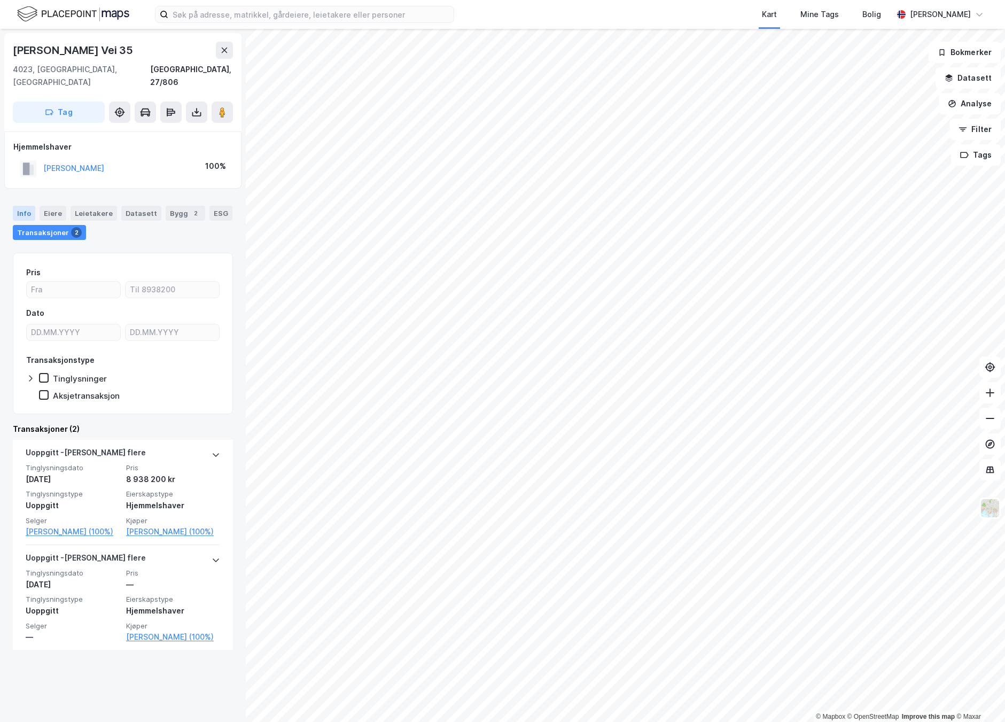
click at [19, 206] on div "Info" at bounding box center [24, 213] width 22 height 15
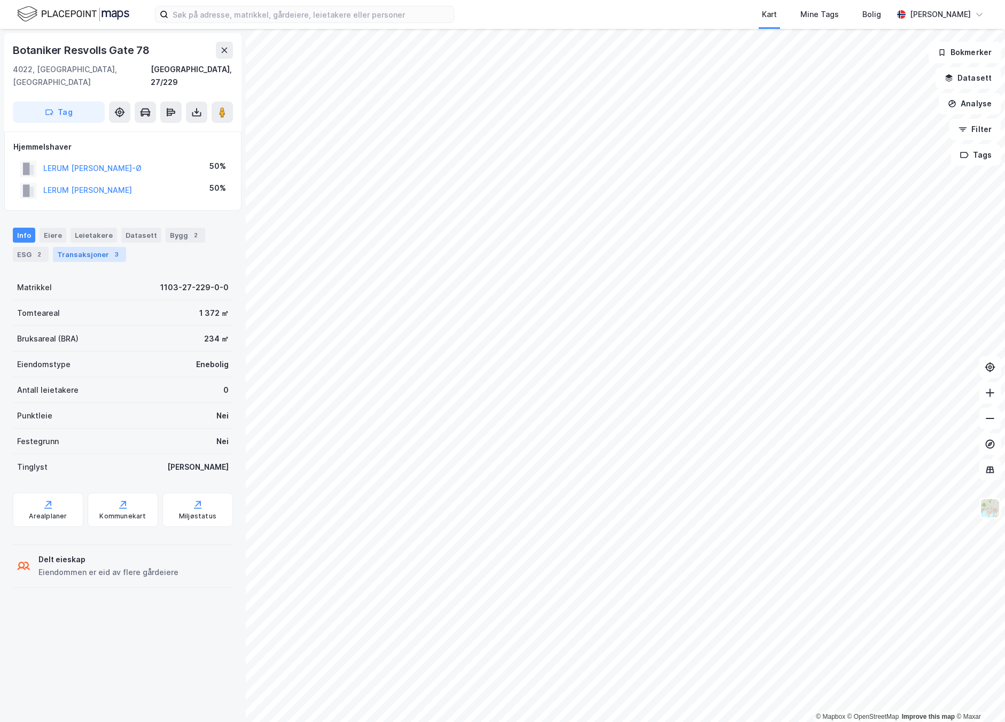
click at [99, 247] on div "Transaksjoner 3" at bounding box center [89, 254] width 73 height 15
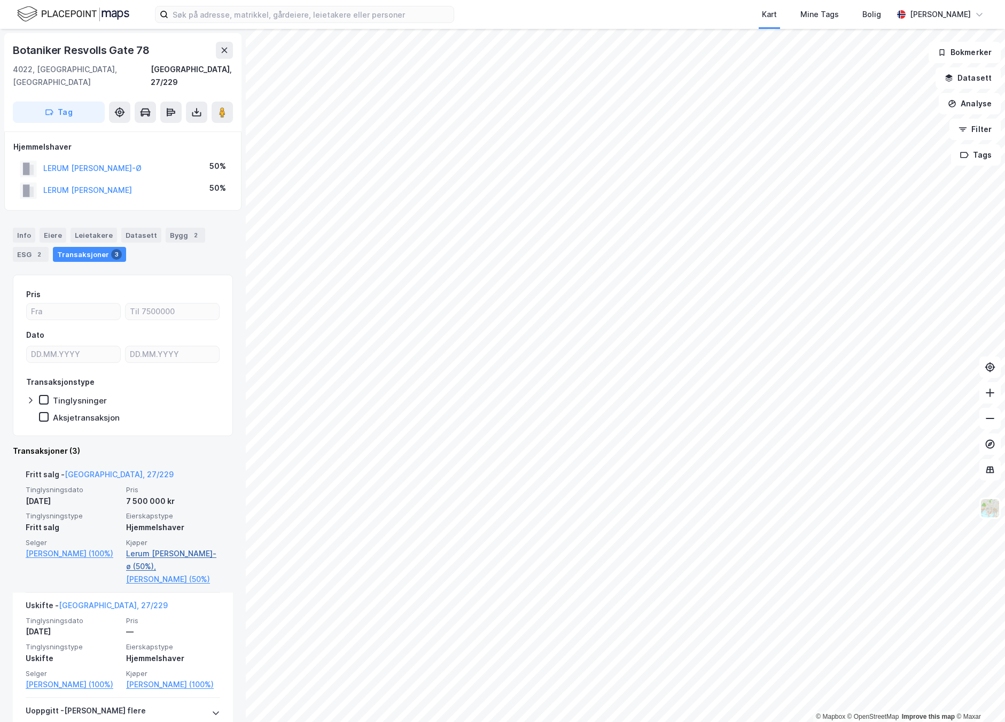
click at [151, 547] on link "Lerum [PERSON_NAME]-ø (50%)," at bounding box center [173, 560] width 94 height 26
click at [170, 573] on link "[PERSON_NAME] (50%)" at bounding box center [173, 579] width 94 height 13
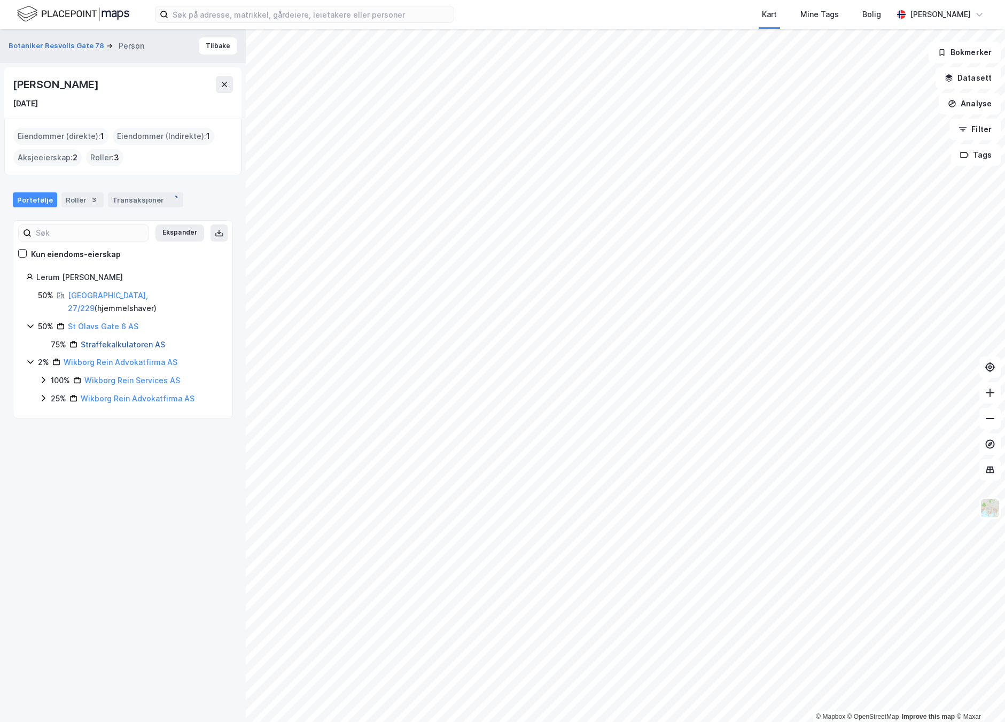
scroll to position [1, 0]
click at [90, 322] on link "St Olavs Gate 6 AS" at bounding box center [103, 326] width 71 height 9
